Goal: Find specific page/section: Find specific page/section

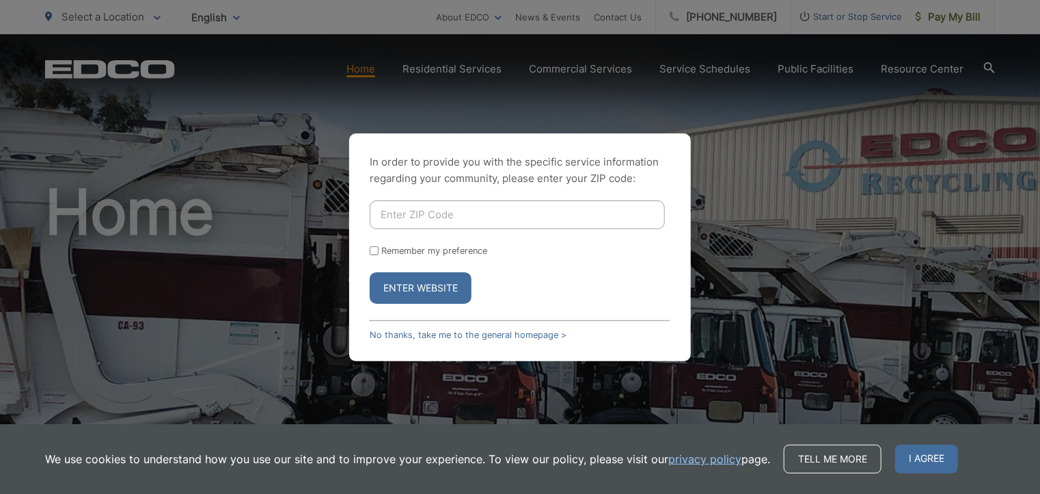
click at [507, 225] on input "Enter ZIP Code" at bounding box center [517, 214] width 295 height 29
type input "92101"
click at [379, 252] on div "Remember my preference" at bounding box center [520, 250] width 301 height 10
click at [411, 270] on form "92101 Remember my preference Enter Website" at bounding box center [520, 251] width 301 height 103
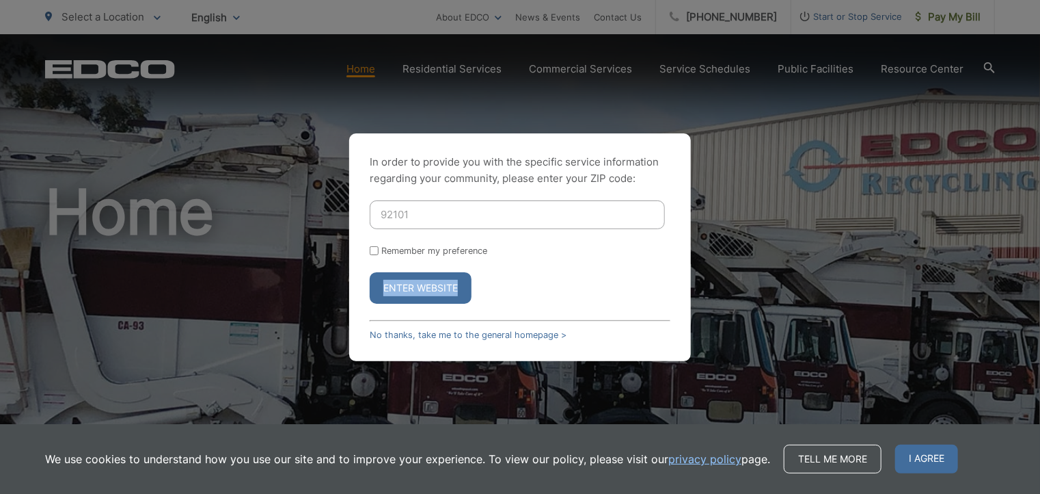
click at [411, 270] on form "92101 Remember my preference Enter Website" at bounding box center [520, 251] width 301 height 103
click at [424, 290] on button "Enter Website" at bounding box center [421, 287] width 102 height 31
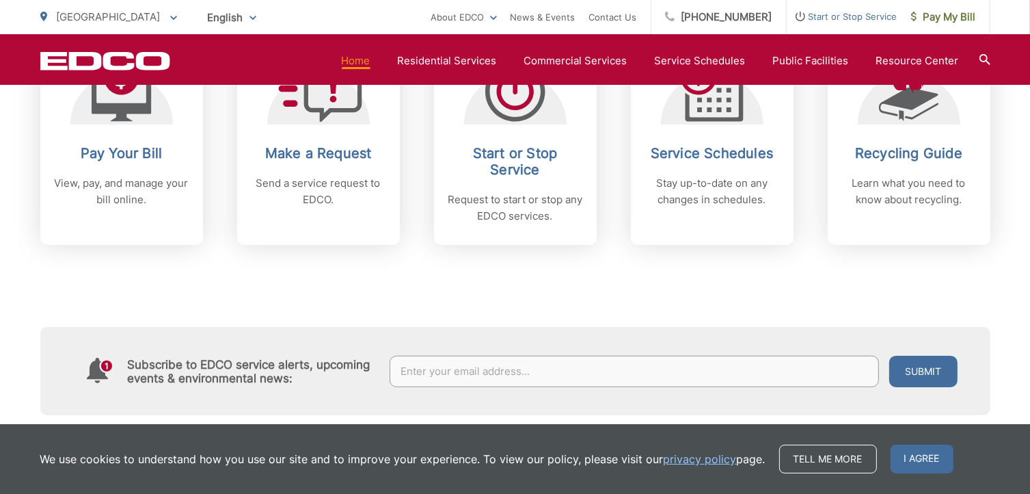
scroll to position [530, 0]
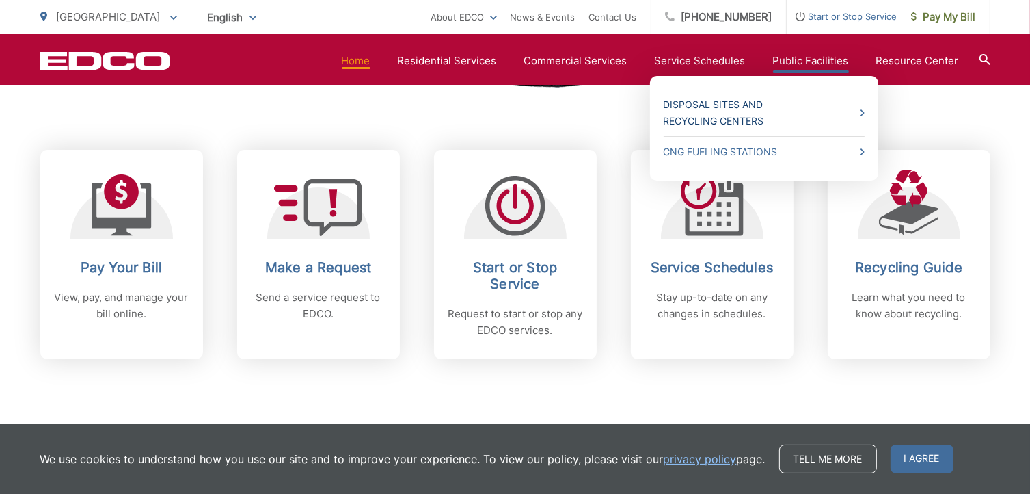
click at [730, 115] on link "Disposal Sites and Recycling Centers" at bounding box center [764, 112] width 201 height 33
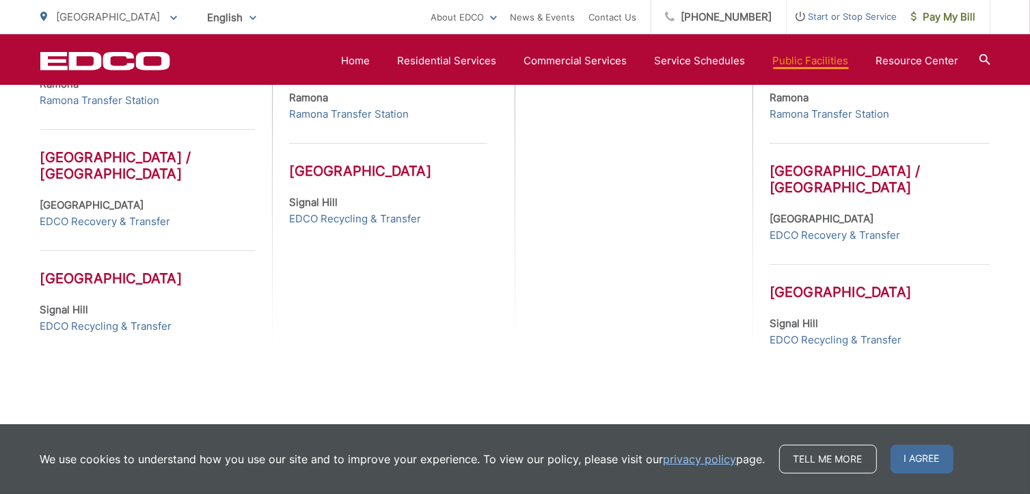
scroll to position [773, 0]
click at [137, 222] on link "EDCO Recovery & Transfer" at bounding box center [105, 221] width 131 height 16
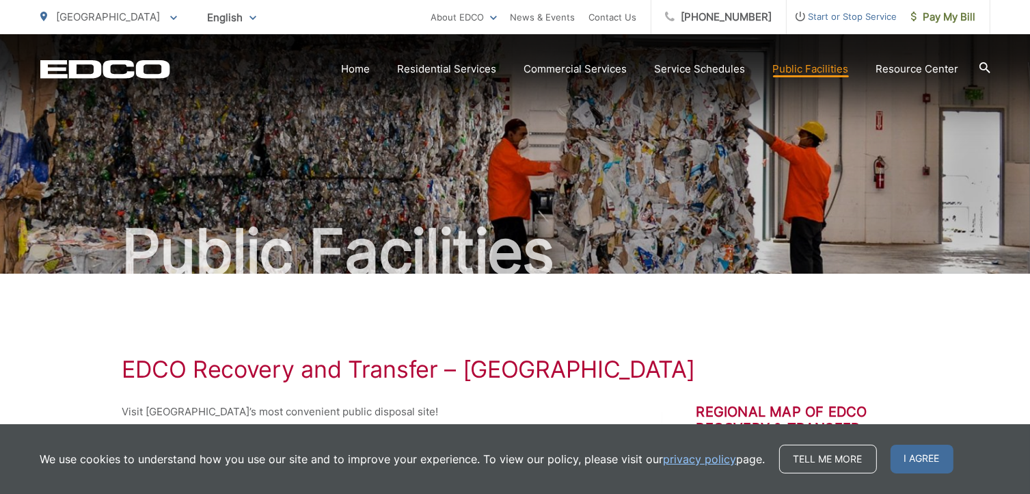
scroll to position [204, 0]
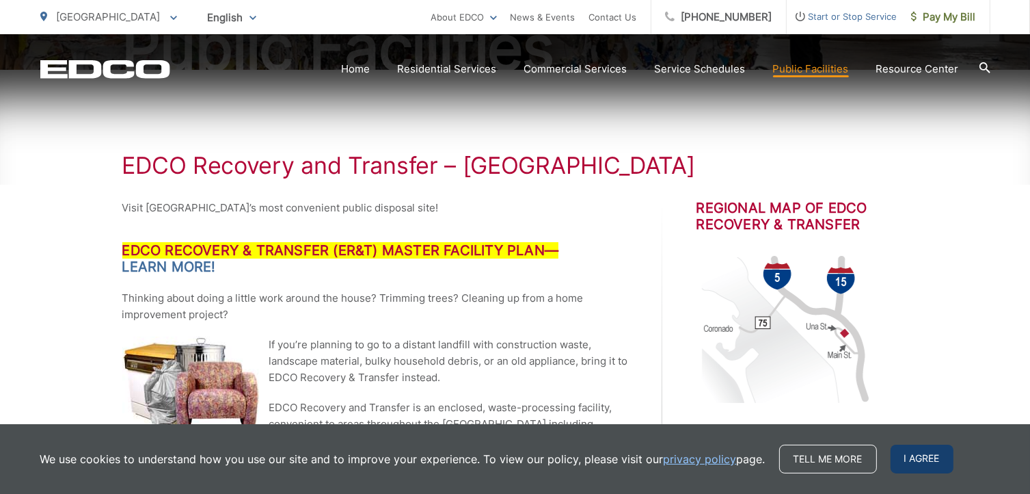
click at [932, 451] on span "I agree" at bounding box center [922, 458] width 63 height 29
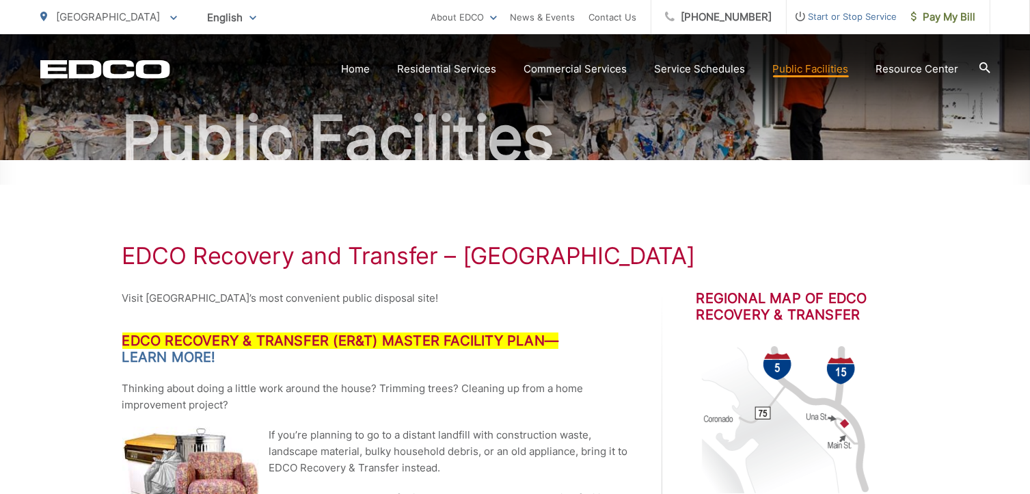
scroll to position [0, 0]
